Goal: Navigation & Orientation: Find specific page/section

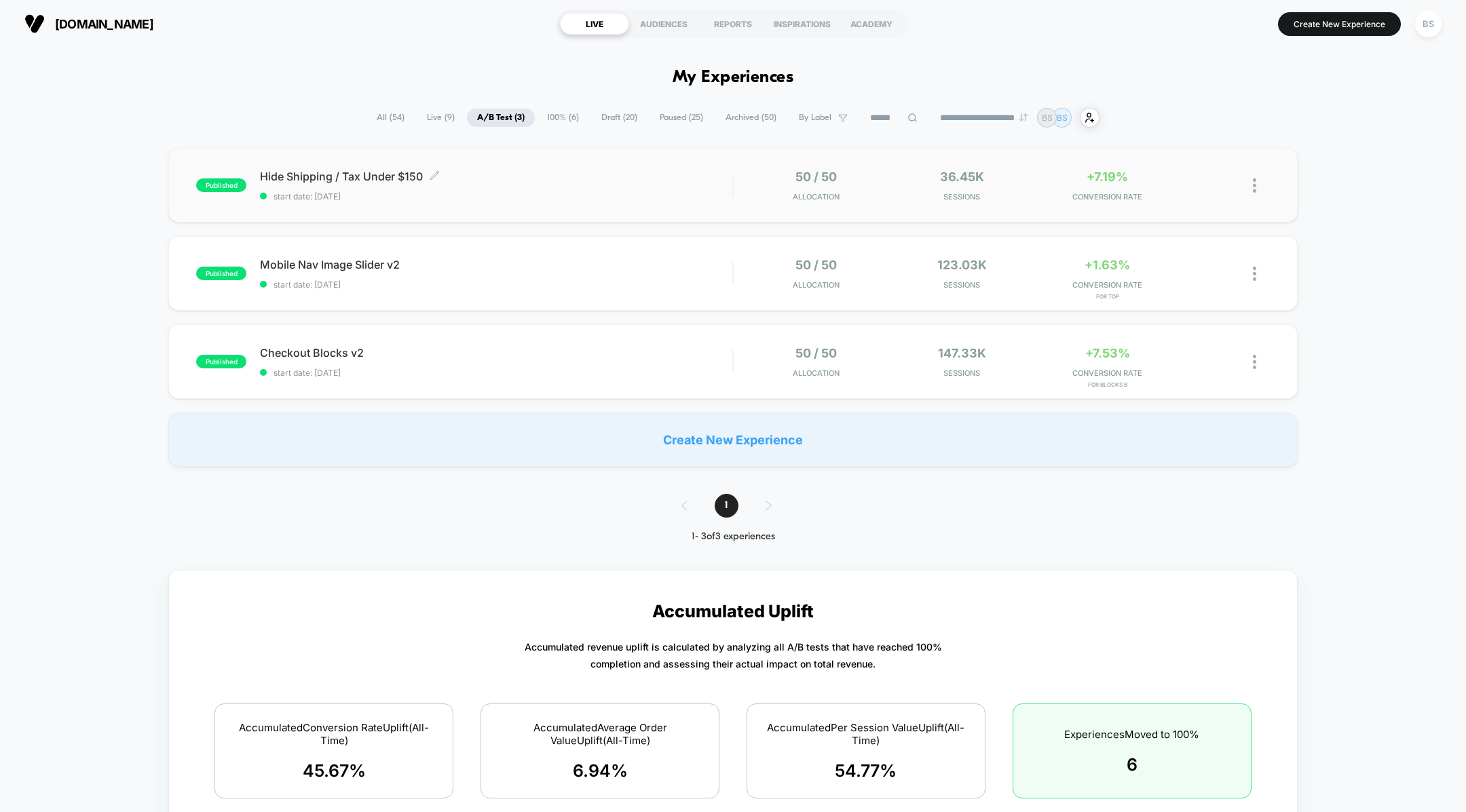
click at [632, 174] on span "Hide Shipping / Tax Under $150 Click to edit experience details" at bounding box center [496, 176] width 472 height 13
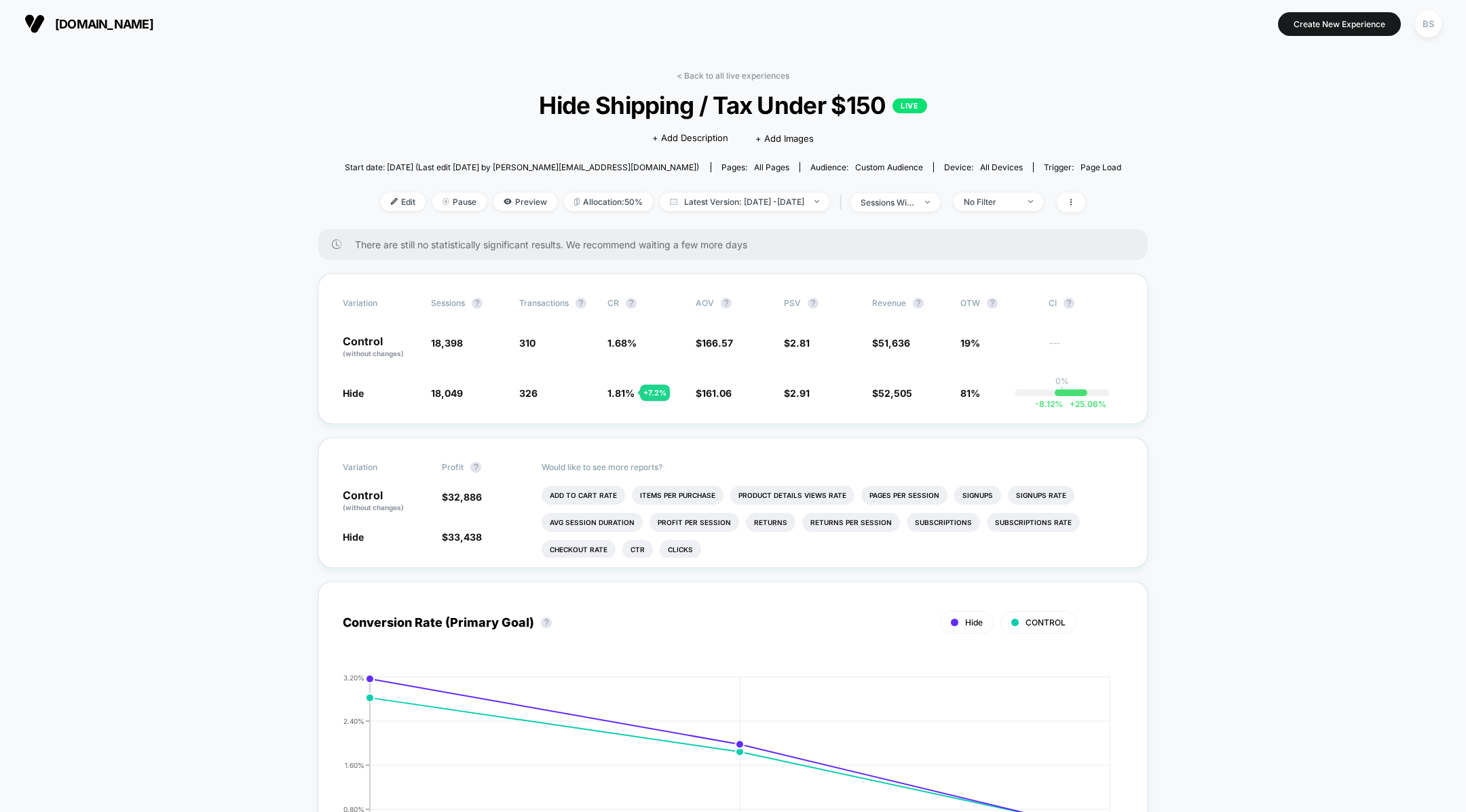
click at [686, 72] on link "< Back to all live experiences" at bounding box center [733, 75] width 113 height 10
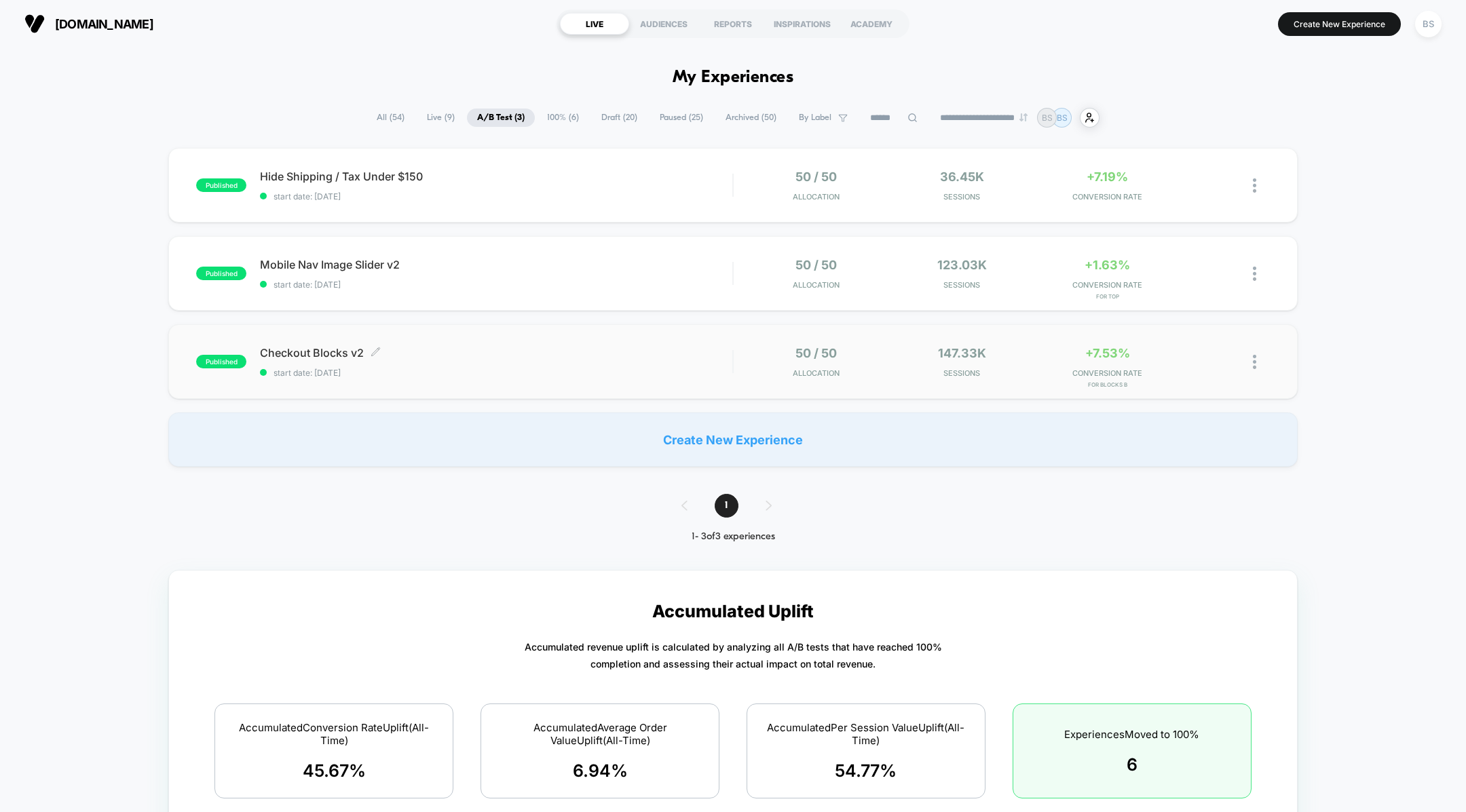
click at [657, 346] on span "Checkout Blocks v2 Click to edit experience details" at bounding box center [496, 352] width 472 height 13
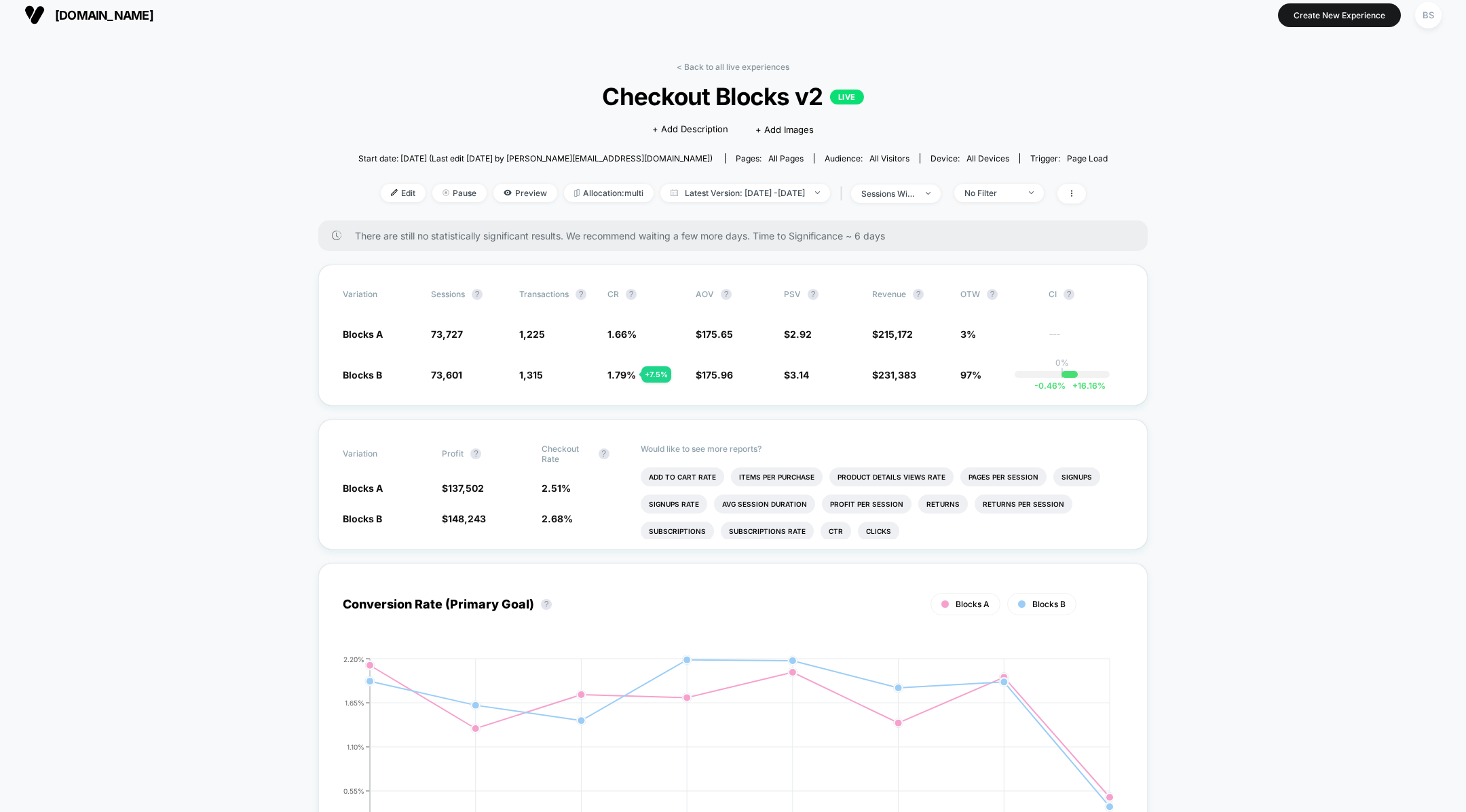
scroll to position [11, 0]
click at [711, 63] on link "< Back to all live experiences" at bounding box center [733, 65] width 113 height 10
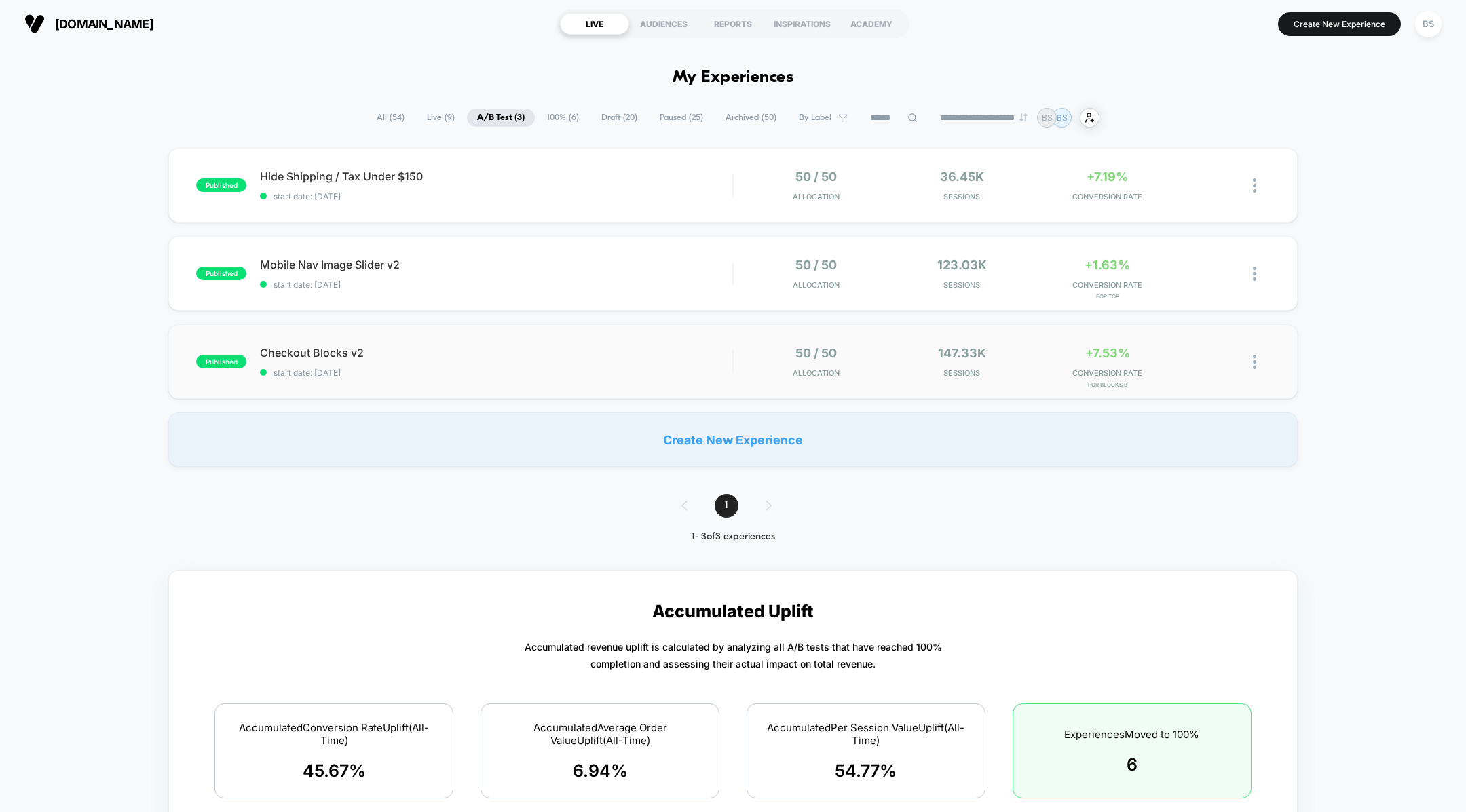
click at [544, 348] on span "Checkout Blocks v2" at bounding box center [496, 352] width 472 height 13
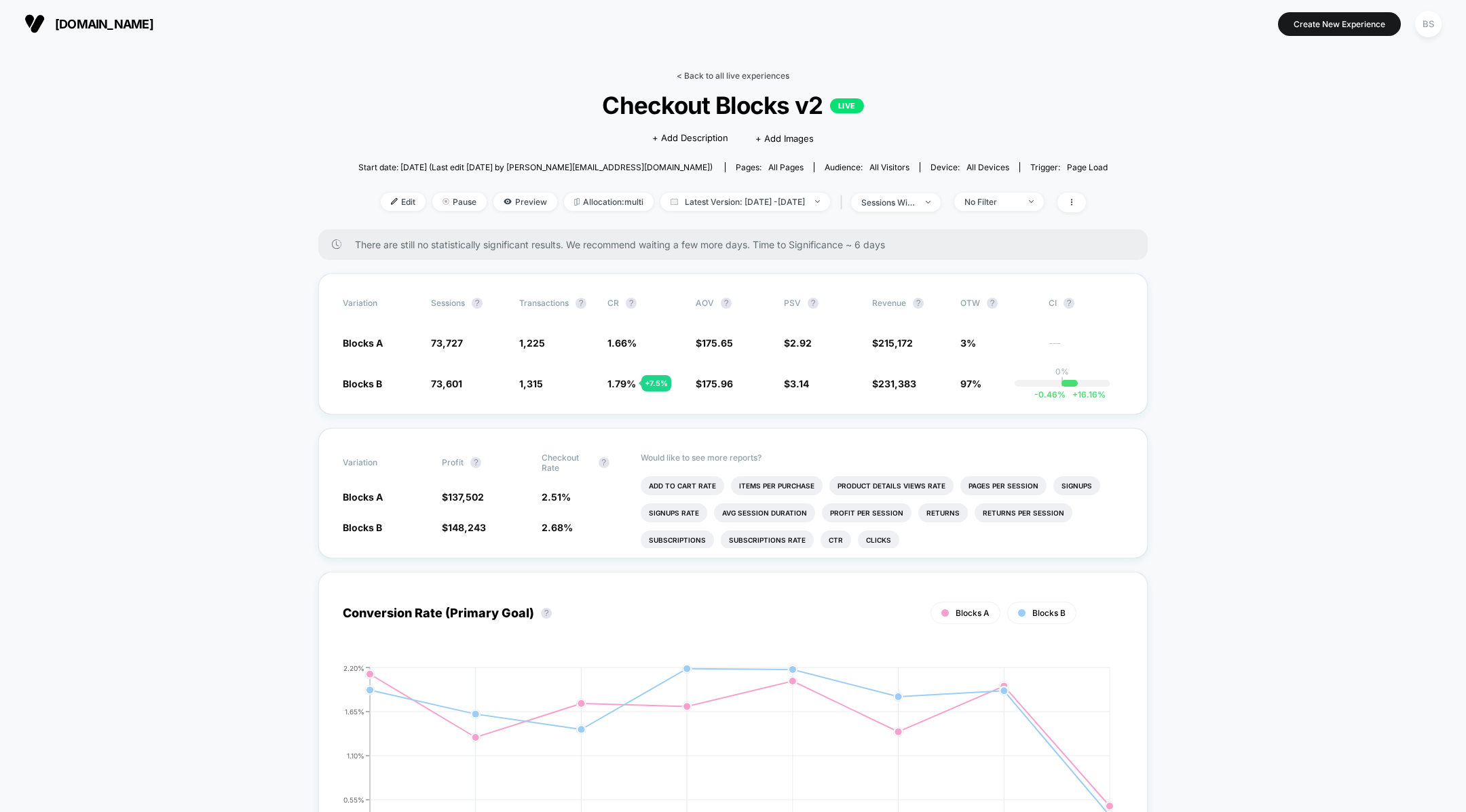
click at [697, 79] on link "< Back to all live experiences" at bounding box center [733, 75] width 113 height 10
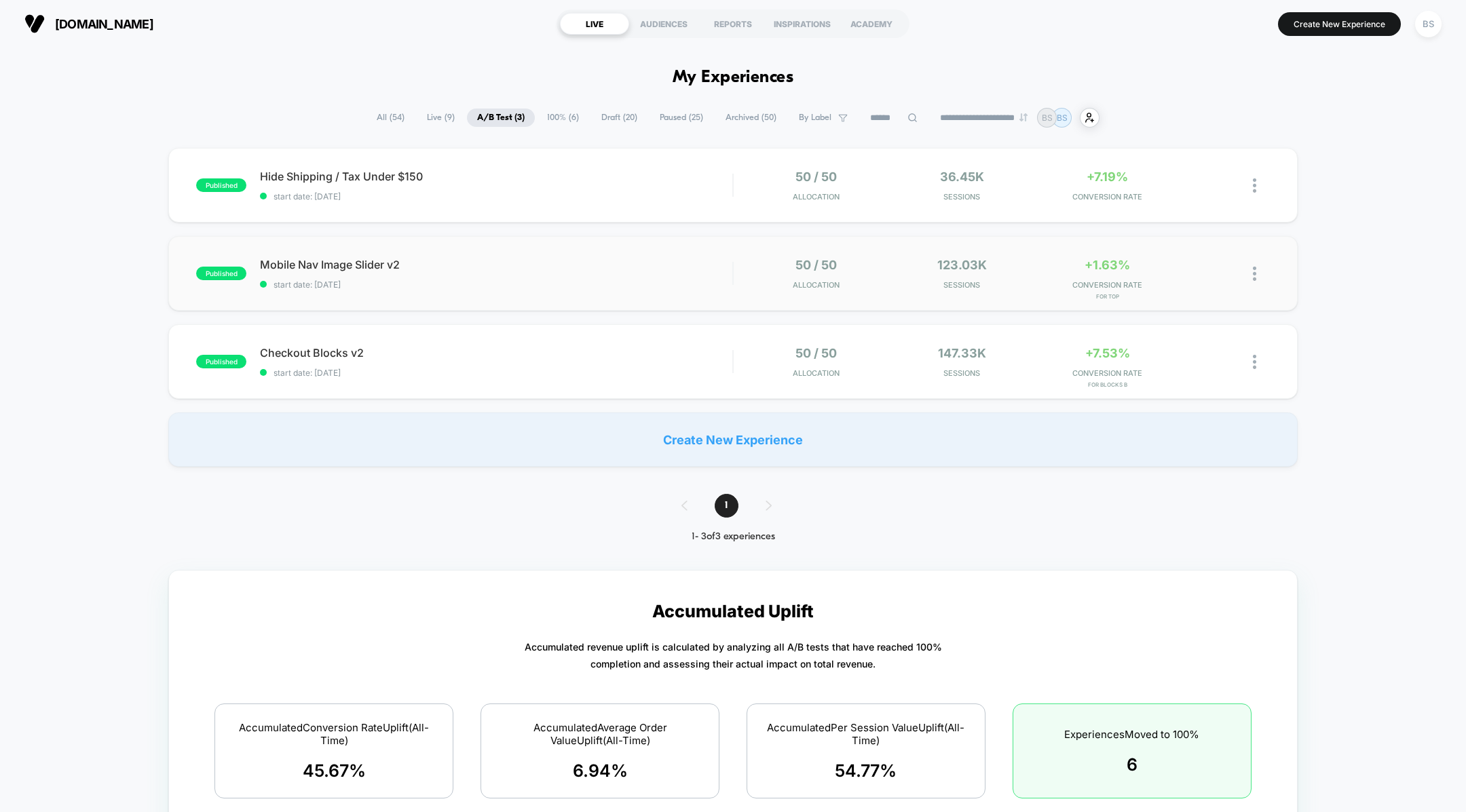
click at [658, 303] on div "published Mobile Nav Image Slider v2 start date: [DATE] 50 / 50 Allocation 123.…" at bounding box center [732, 273] width 1128 height 75
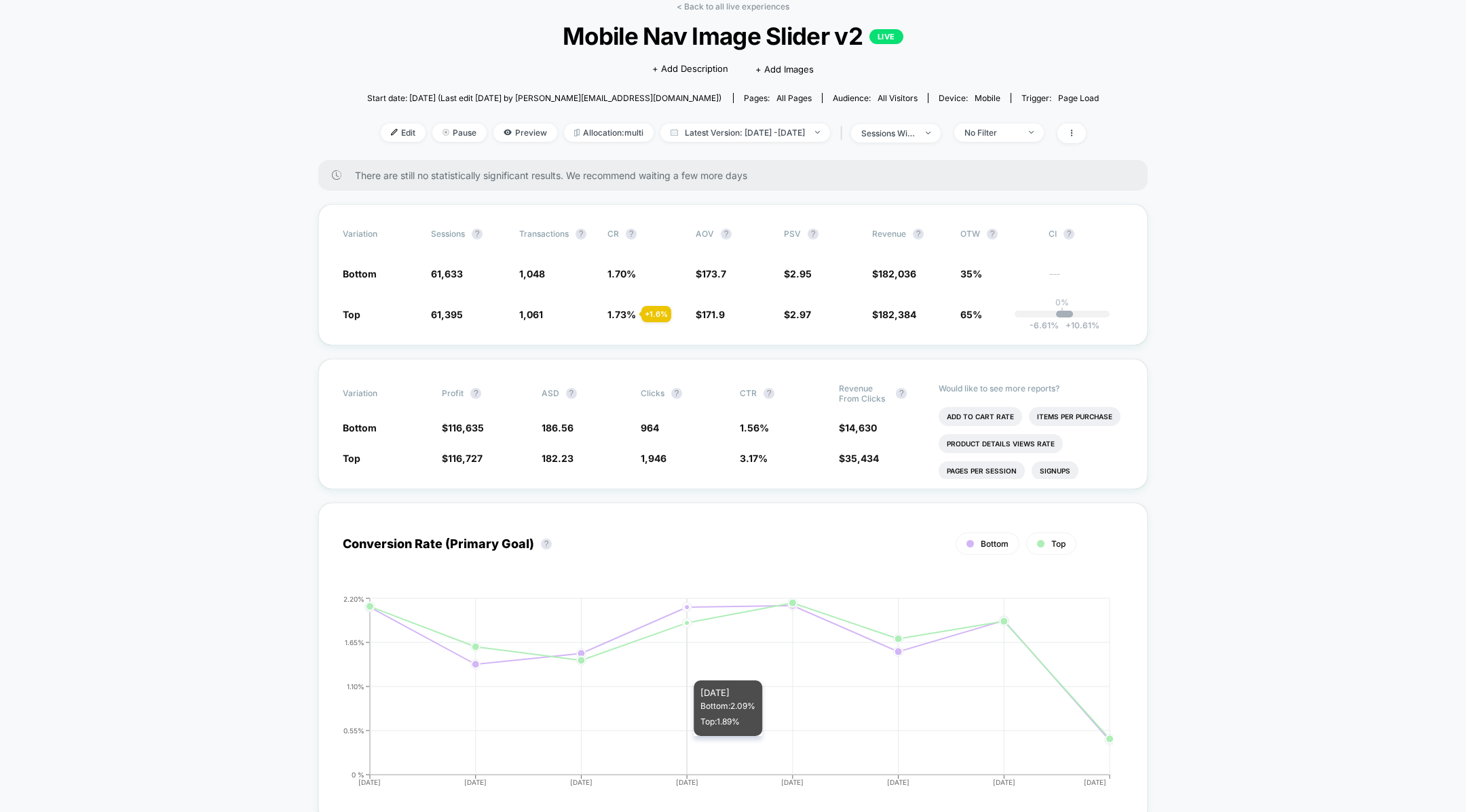
scroll to position [27, 0]
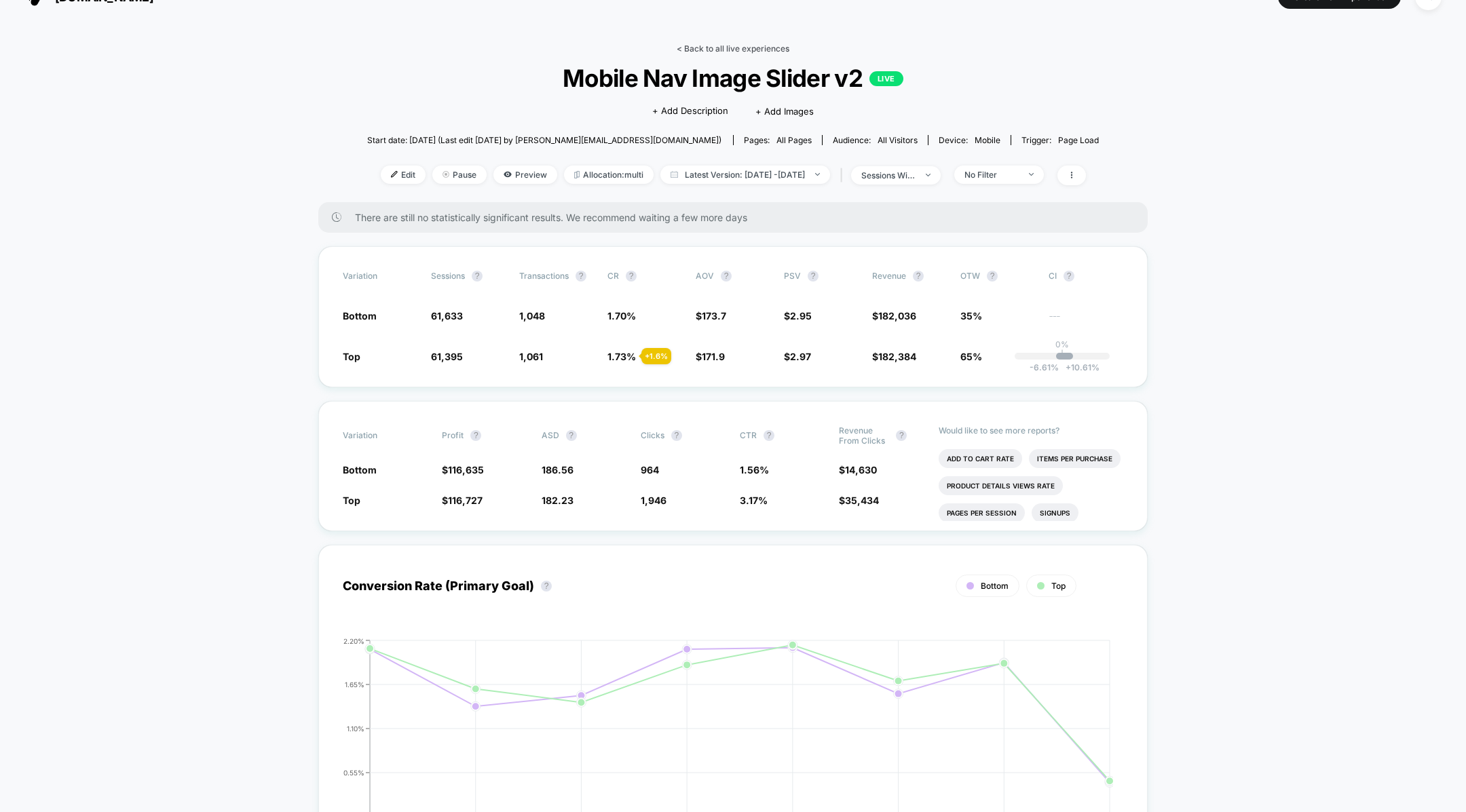
click at [711, 50] on link "< Back to all live experiences" at bounding box center [733, 48] width 113 height 10
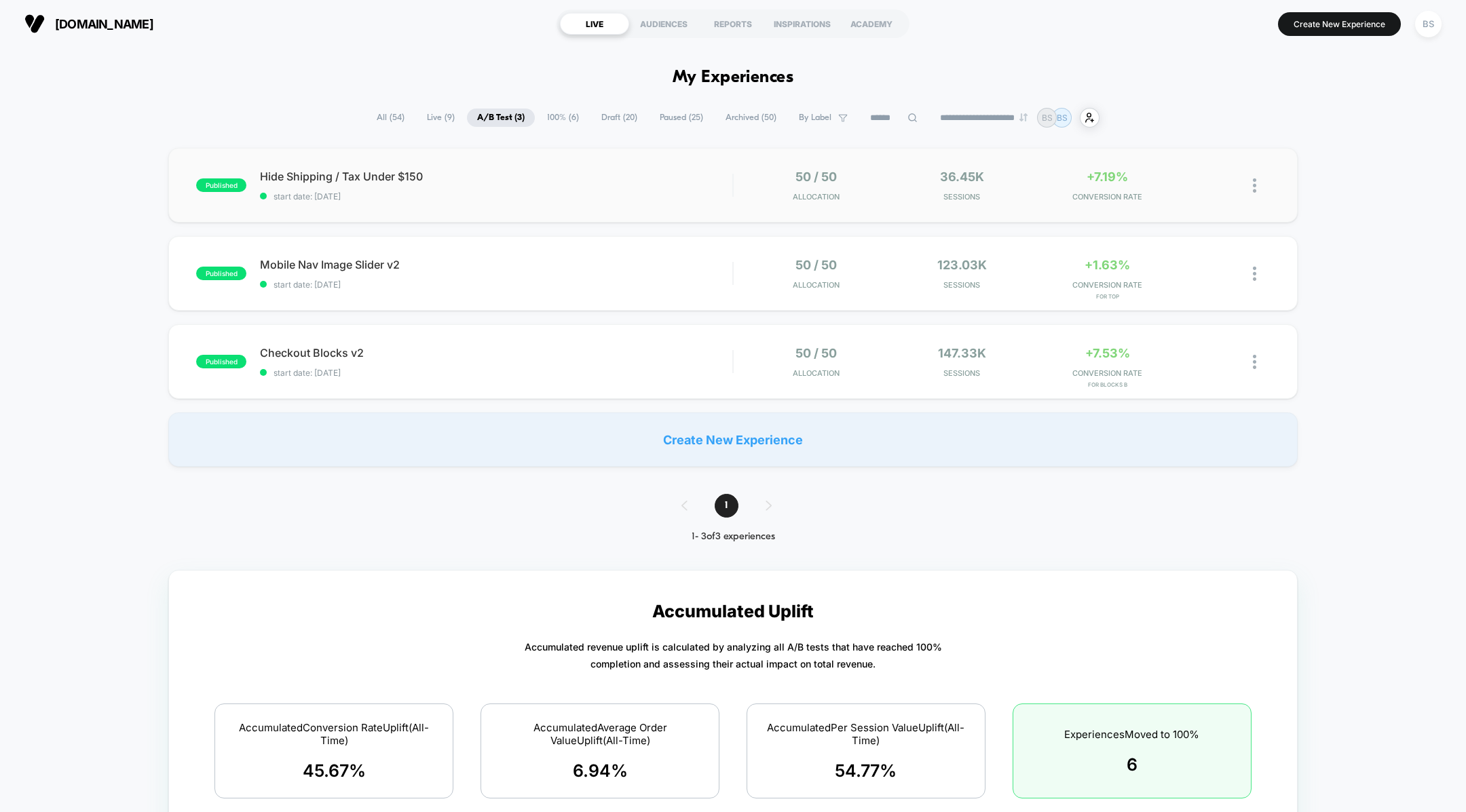
click at [690, 166] on div "published Hide Shipping / Tax Under $150 start date: [DATE] 50 / 50 Allocation …" at bounding box center [732, 185] width 1128 height 75
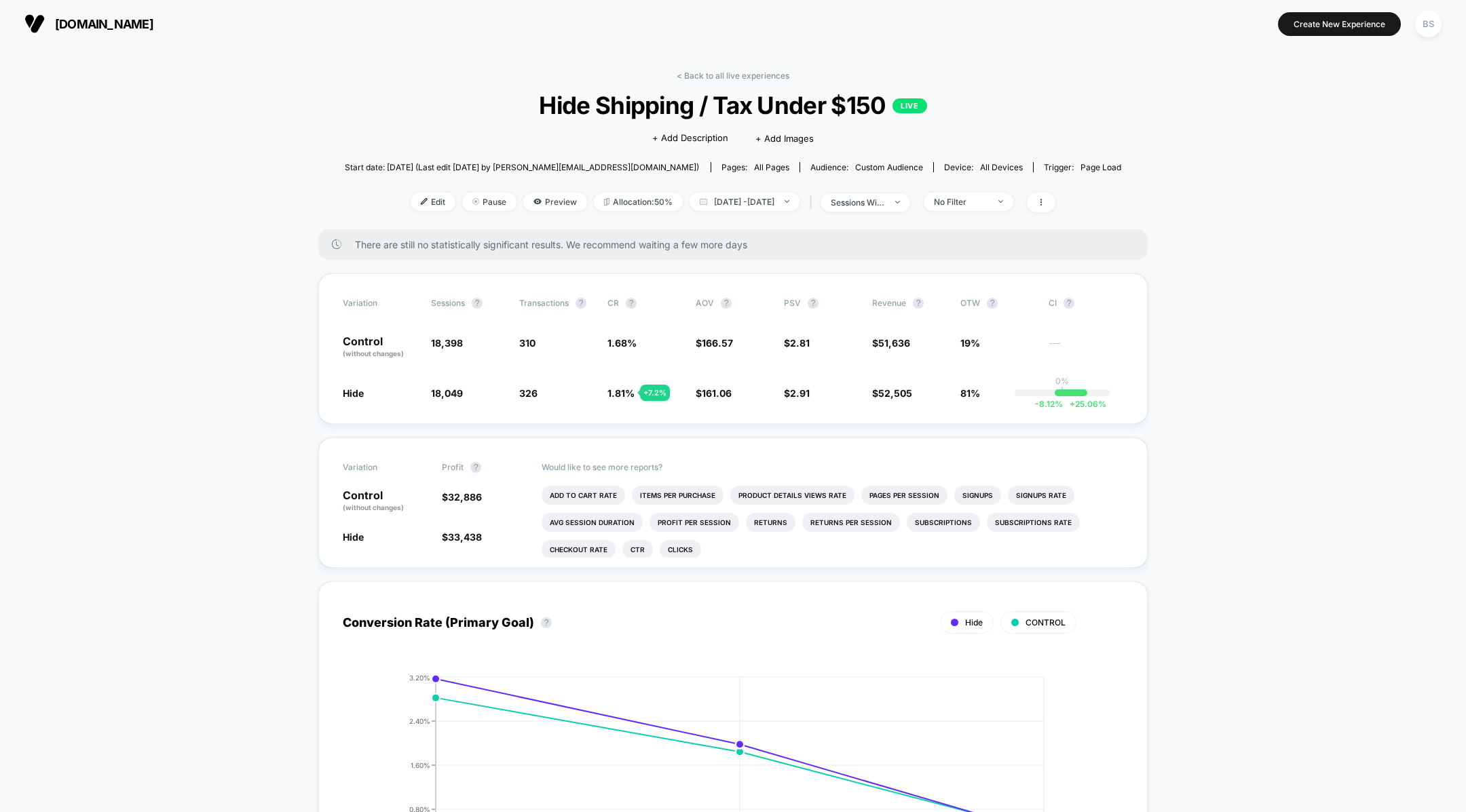
click at [714, 81] on div "< Back to all live experiences Hide Shipping / Tax Under $150 LIVE Click to edi…" at bounding box center [733, 149] width 777 height 158
click at [722, 73] on link "< Back to all live experiences" at bounding box center [733, 75] width 113 height 10
